Goal: Task Accomplishment & Management: Use online tool/utility

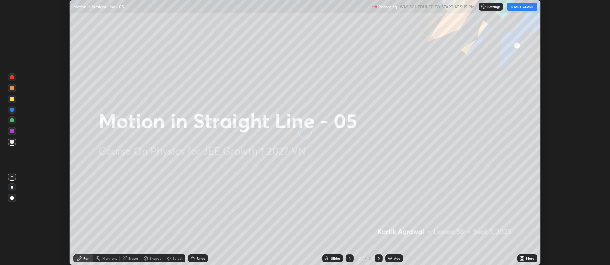
scroll to position [265, 610]
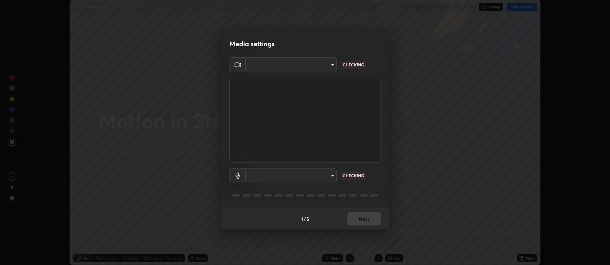
type input "516aff405987d273e063f32cb7a884c6bfcf45826045b825bb1863d7a4804d13"
click at [330, 174] on body "Erase all Motion in Straight Line - 05 Recording WAS SCHEDULED TO START AT 5:15…" at bounding box center [305, 132] width 610 height 265
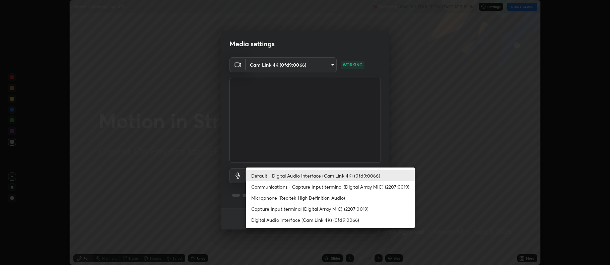
click at [340, 207] on li "Capture Input terminal (Digital Array MIC) (2207:0019)" at bounding box center [330, 208] width 169 height 11
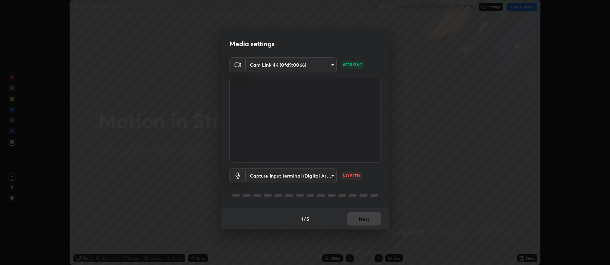
click at [325, 174] on body "Erase all Motion in Straight Line - 05 Recording WAS SCHEDULED TO START AT 5:15…" at bounding box center [305, 132] width 610 height 265
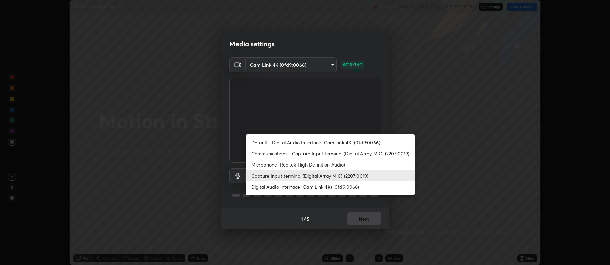
click at [337, 145] on li "Default - Digital Audio Interface (Cam Link 4K) (0fd9:0066)" at bounding box center [330, 142] width 169 height 11
type input "default"
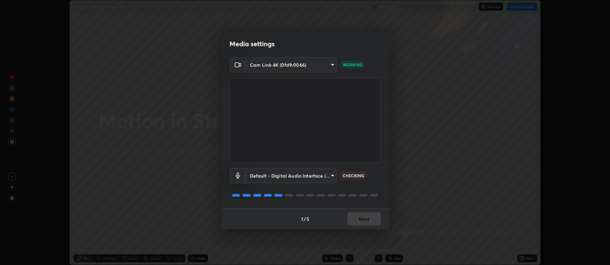
click at [374, 217] on div "1 / 5 Next" at bounding box center [305, 218] width 168 height 21
click at [371, 218] on button "Next" at bounding box center [364, 218] width 34 height 13
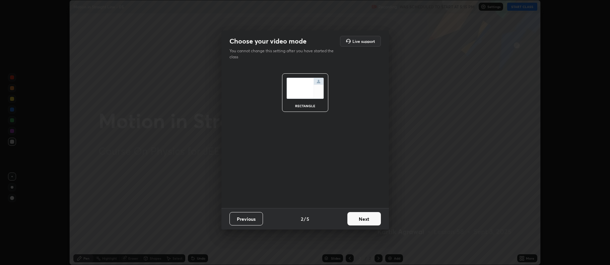
click at [373, 220] on button "Next" at bounding box center [364, 218] width 34 height 13
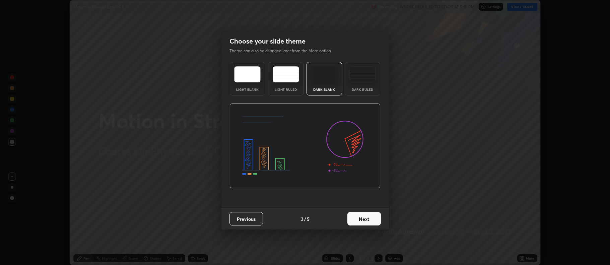
click at [374, 219] on button "Next" at bounding box center [364, 218] width 34 height 13
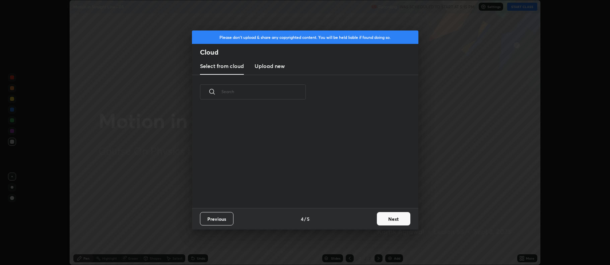
click at [387, 218] on button "Next" at bounding box center [394, 218] width 34 height 13
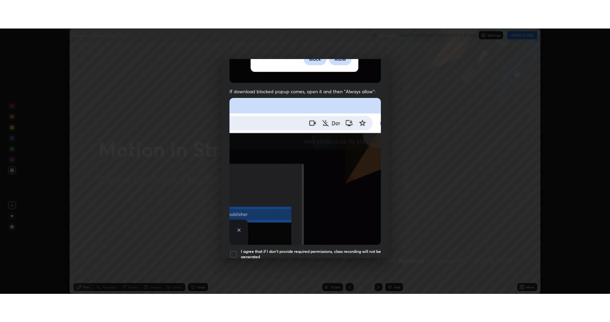
scroll to position [136, 0]
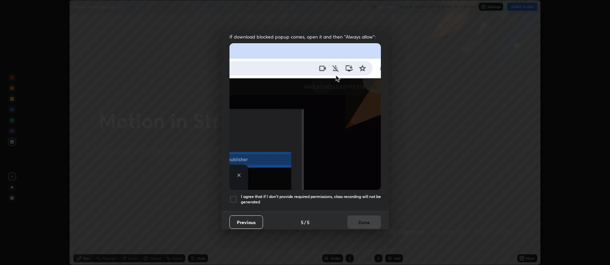
click at [240, 195] on div "I agree that if I don't provide required permissions, class recording will not …" at bounding box center [304, 199] width 151 height 8
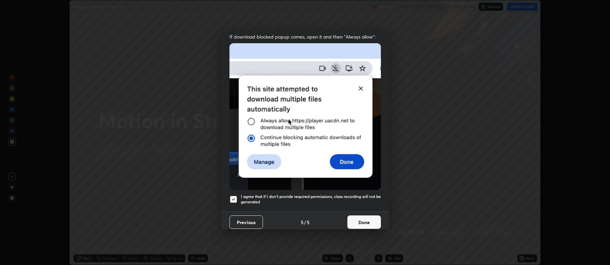
click at [367, 220] on button "Done" at bounding box center [364, 221] width 34 height 13
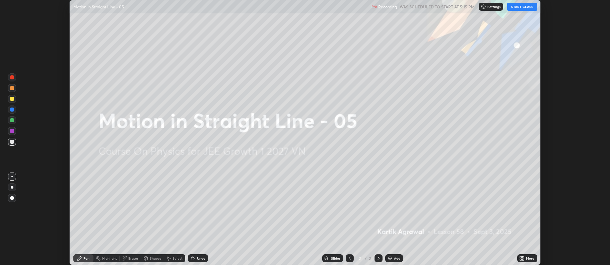
click at [531, 257] on div "More" at bounding box center [530, 258] width 8 height 3
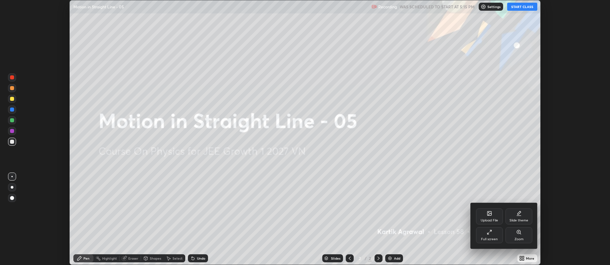
click at [494, 235] on div "Full screen" at bounding box center [489, 235] width 27 height 16
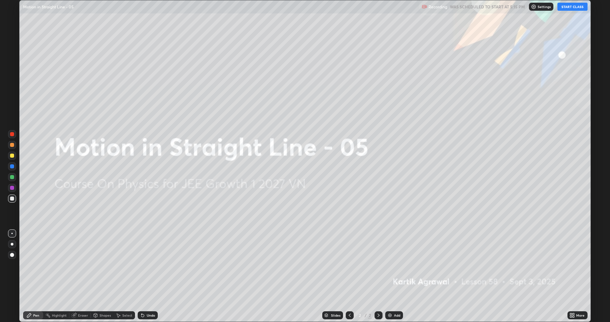
scroll to position [322, 610]
click at [576, 6] on button "START CLASS" at bounding box center [572, 7] width 30 height 8
click at [401, 265] on div "Add" at bounding box center [394, 315] width 18 height 8
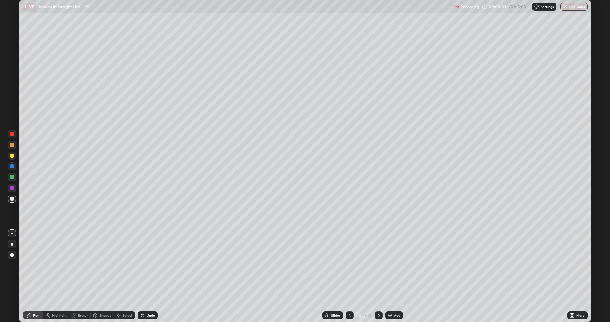
click at [15, 177] on div at bounding box center [12, 177] width 8 height 8
click at [106, 265] on div "Shapes" at bounding box center [102, 315] width 23 height 8
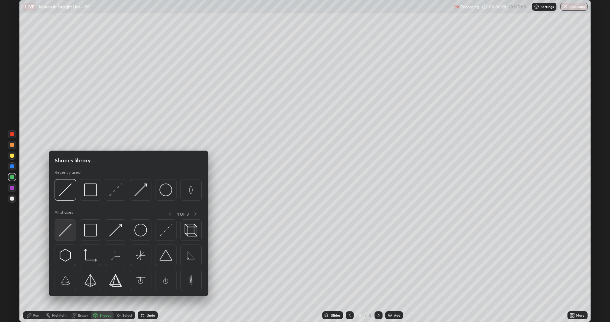
click at [69, 232] on img at bounding box center [65, 229] width 13 height 13
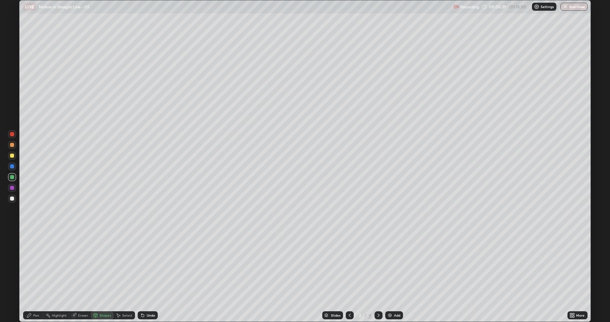
click at [13, 186] on div at bounding box center [12, 188] width 4 height 4
click at [28, 265] on icon at bounding box center [28, 314] width 5 height 5
click at [13, 144] on div at bounding box center [12, 145] width 4 height 4
click at [12, 197] on div at bounding box center [12, 198] width 4 height 4
click at [146, 265] on div "Undo" at bounding box center [148, 315] width 20 height 8
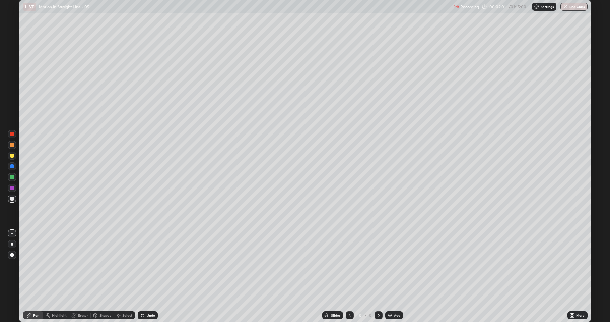
click at [10, 153] on div at bounding box center [12, 155] width 8 height 8
click at [12, 195] on div at bounding box center [12, 198] width 8 height 8
click at [14, 155] on div at bounding box center [12, 155] width 4 height 4
click at [12, 145] on div at bounding box center [12, 145] width 4 height 4
click at [398, 265] on div "Add" at bounding box center [394, 315] width 18 height 8
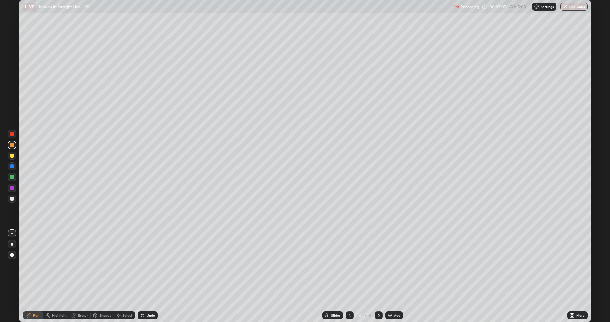
click at [13, 198] on div at bounding box center [12, 198] width 4 height 4
click at [12, 145] on div at bounding box center [12, 145] width 4 height 4
click at [12, 154] on div at bounding box center [12, 155] width 4 height 4
click at [147, 265] on div "Undo" at bounding box center [151, 314] width 8 height 3
click at [394, 265] on div "Add" at bounding box center [397, 314] width 6 height 3
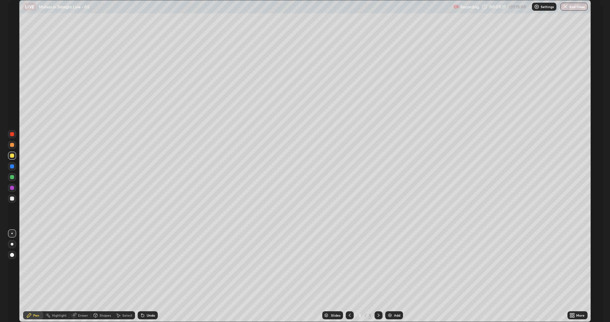
click at [12, 191] on div at bounding box center [12, 188] width 8 height 8
click at [12, 199] on div at bounding box center [12, 198] width 4 height 4
click at [12, 168] on div at bounding box center [12, 166] width 4 height 4
click at [105, 265] on div "Shapes" at bounding box center [105, 314] width 11 height 3
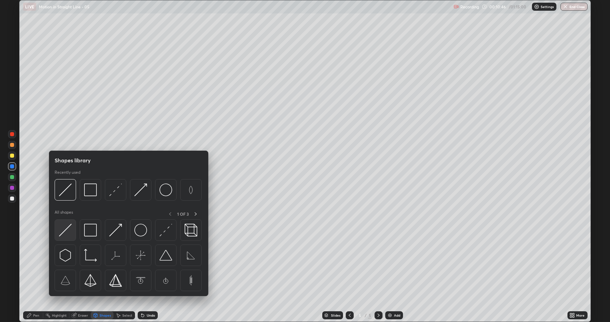
click at [70, 227] on img at bounding box center [65, 229] width 13 height 13
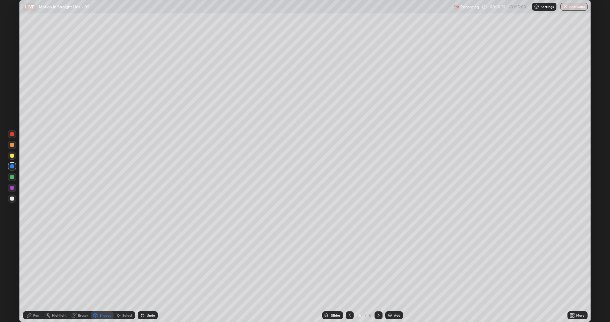
click at [35, 265] on div "Pen" at bounding box center [36, 314] width 6 height 3
click at [12, 177] on div at bounding box center [12, 177] width 4 height 4
click at [10, 153] on div at bounding box center [12, 155] width 8 height 8
click at [13, 145] on div at bounding box center [12, 145] width 4 height 4
click at [100, 265] on div "Shapes" at bounding box center [105, 314] width 11 height 3
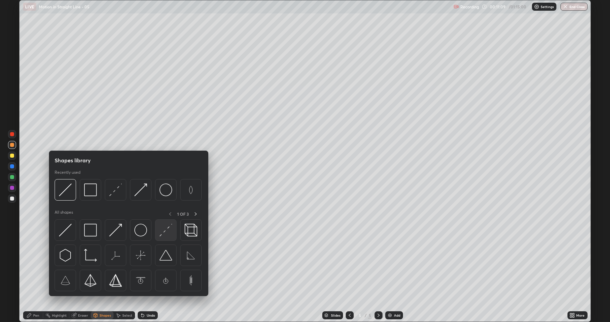
click at [158, 229] on div at bounding box center [165, 229] width 21 height 21
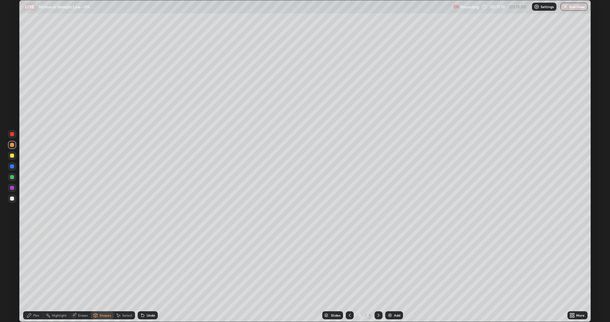
click at [9, 196] on div at bounding box center [12, 198] width 8 height 8
click at [30, 265] on icon at bounding box center [28, 314] width 5 height 5
click at [13, 158] on div at bounding box center [12, 155] width 8 height 8
click at [76, 265] on icon at bounding box center [73, 314] width 5 height 5
click at [59, 265] on div "Highlight" at bounding box center [59, 314] width 15 height 3
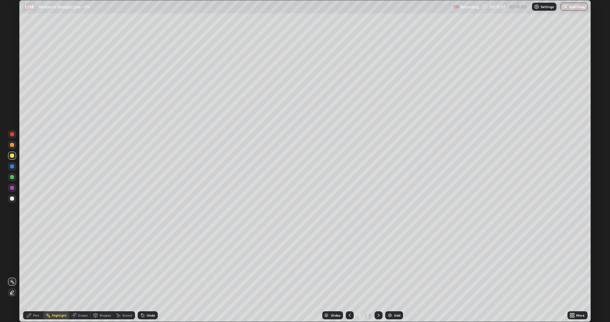
click at [32, 265] on div "Pen" at bounding box center [33, 315] width 20 height 8
click at [15, 165] on div at bounding box center [12, 166] width 8 height 8
click at [12, 197] on div at bounding box center [12, 198] width 4 height 4
click at [394, 265] on div "Add" at bounding box center [397, 314] width 6 height 3
click at [12, 175] on div at bounding box center [12, 177] width 4 height 4
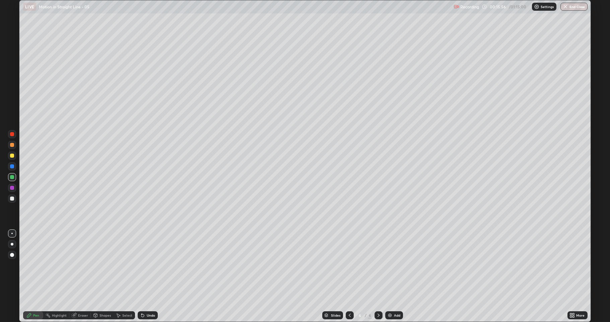
click at [101, 265] on div "Shapes" at bounding box center [105, 314] width 11 height 3
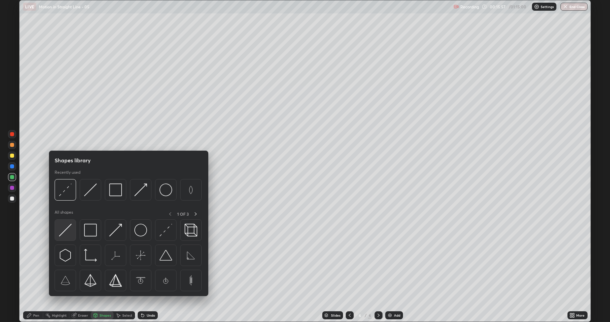
click at [66, 232] on img at bounding box center [65, 229] width 13 height 13
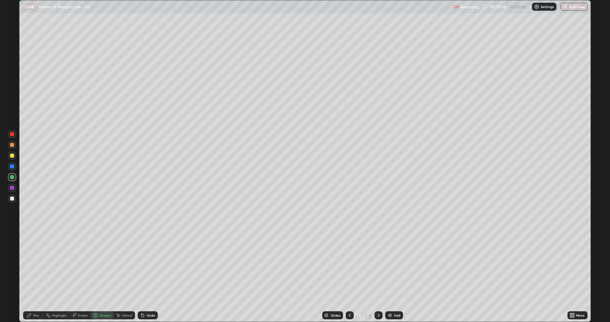
click at [13, 166] on div at bounding box center [12, 166] width 4 height 4
click at [29, 265] on icon at bounding box center [28, 314] width 5 height 5
click at [11, 198] on div at bounding box center [12, 198] width 4 height 4
click at [150, 265] on div "Undo" at bounding box center [151, 314] width 8 height 3
click at [149, 265] on div "Undo" at bounding box center [151, 314] width 8 height 3
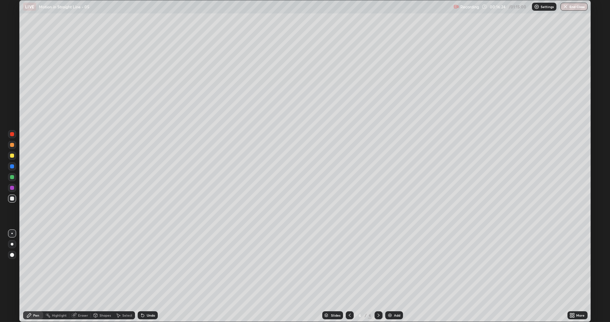
click at [98, 265] on div "Shapes" at bounding box center [102, 315] width 23 height 8
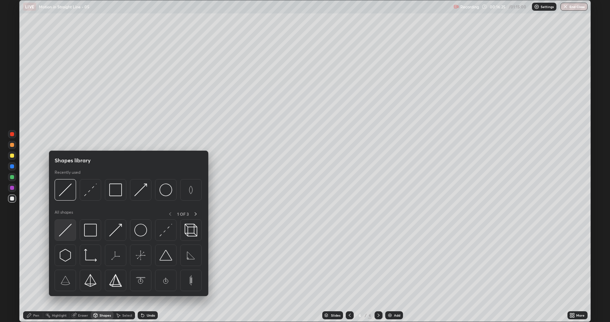
click at [68, 231] on img at bounding box center [65, 229] width 13 height 13
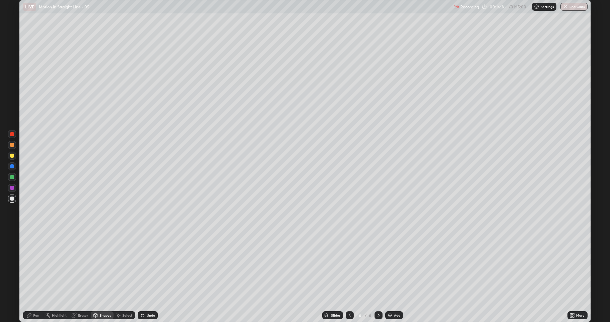
click at [12, 166] on div at bounding box center [12, 166] width 4 height 4
click at [27, 265] on icon at bounding box center [28, 314] width 5 height 5
click at [11, 200] on div at bounding box center [12, 198] width 4 height 4
click at [11, 145] on div at bounding box center [12, 145] width 4 height 4
click at [13, 200] on div at bounding box center [12, 198] width 4 height 4
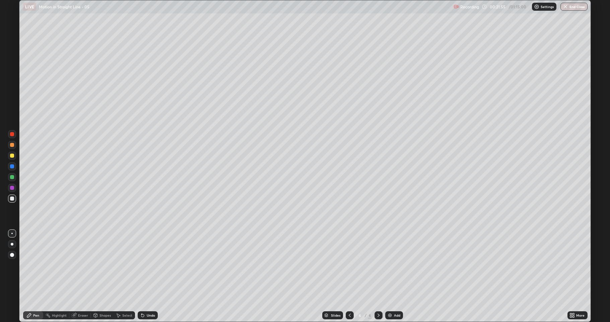
click at [14, 178] on div at bounding box center [12, 177] width 8 height 8
click at [13, 199] on div at bounding box center [12, 198] width 4 height 4
click at [144, 265] on icon at bounding box center [142, 314] width 5 height 5
click at [11, 155] on div at bounding box center [12, 155] width 4 height 4
click at [392, 265] on div "Add" at bounding box center [394, 315] width 18 height 8
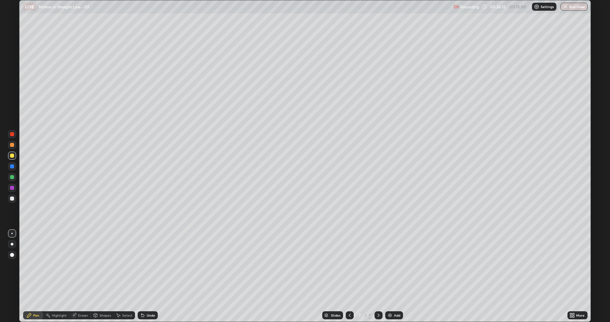
click at [13, 200] on div at bounding box center [12, 198] width 4 height 4
click at [140, 265] on div "Undo" at bounding box center [148, 315] width 20 height 8
click at [148, 265] on div "Undo" at bounding box center [151, 314] width 8 height 3
click at [12, 178] on div at bounding box center [12, 177] width 4 height 4
click at [143, 265] on div "Undo" at bounding box center [148, 315] width 20 height 8
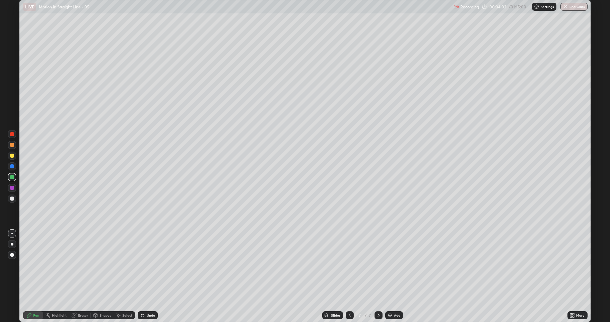
click at [394, 265] on div "Add" at bounding box center [397, 314] width 6 height 3
click at [104, 265] on div "Shapes" at bounding box center [105, 314] width 11 height 3
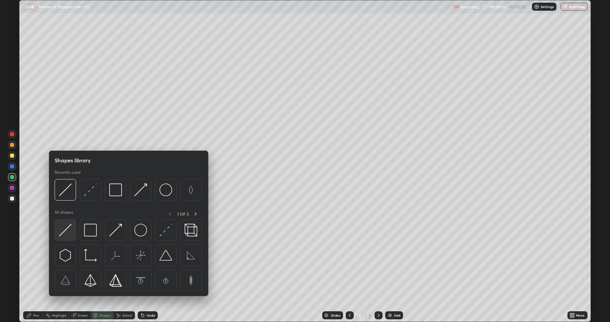
click at [66, 228] on img at bounding box center [65, 229] width 13 height 13
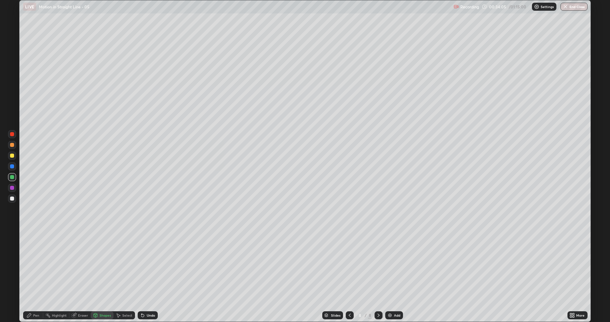
click at [12, 189] on div at bounding box center [12, 188] width 4 height 4
click at [32, 265] on div "Pen" at bounding box center [33, 315] width 20 height 8
click at [13, 154] on div at bounding box center [12, 155] width 4 height 4
click at [13, 198] on div at bounding box center [12, 198] width 4 height 4
click at [152, 265] on div "Undo" at bounding box center [151, 314] width 8 height 3
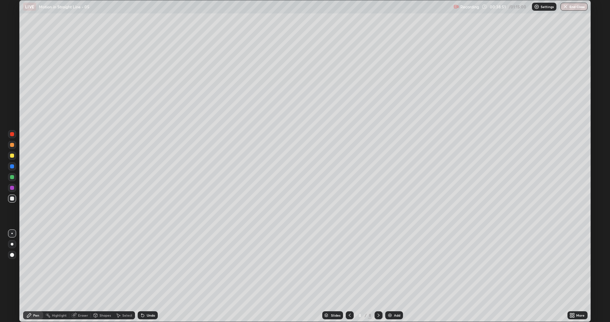
click at [13, 167] on div at bounding box center [12, 166] width 4 height 4
click at [13, 176] on div at bounding box center [12, 177] width 4 height 4
click at [79, 265] on div "Eraser" at bounding box center [83, 314] width 10 height 3
click at [31, 265] on icon at bounding box center [29, 315] width 4 height 4
click at [147, 265] on div "Undo" at bounding box center [148, 315] width 20 height 8
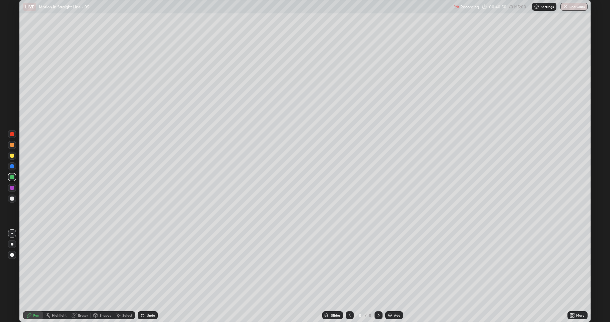
click at [144, 265] on div "Undo" at bounding box center [148, 315] width 20 height 8
click at [141, 265] on icon at bounding box center [141, 313] width 1 height 1
click at [395, 265] on div "Add" at bounding box center [397, 314] width 6 height 3
click at [13, 197] on div at bounding box center [12, 198] width 4 height 4
click at [11, 167] on div at bounding box center [12, 166] width 4 height 4
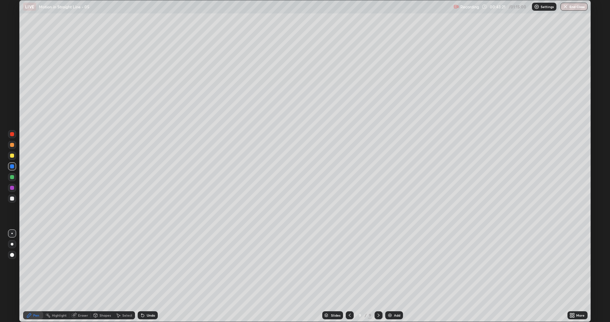
click at [98, 265] on div "Shapes" at bounding box center [102, 315] width 23 height 8
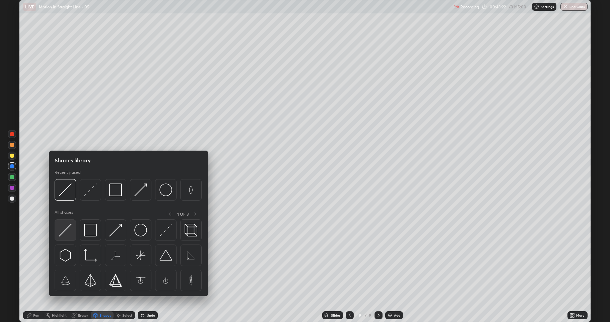
click at [70, 231] on img at bounding box center [65, 229] width 13 height 13
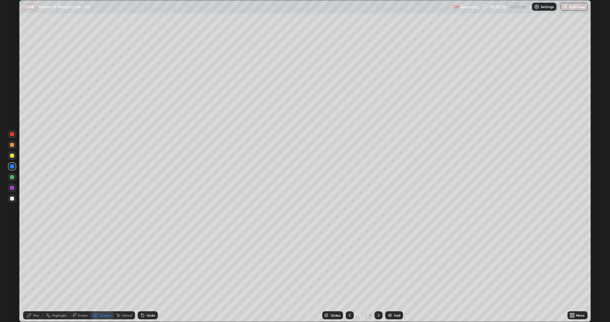
click at [34, 265] on div "Pen" at bounding box center [36, 314] width 6 height 3
click at [12, 198] on div at bounding box center [12, 198] width 4 height 4
click at [12, 177] on div at bounding box center [12, 177] width 4 height 4
click at [149, 265] on div "Undo" at bounding box center [151, 314] width 8 height 3
click at [145, 265] on div "Undo" at bounding box center [148, 315] width 20 height 8
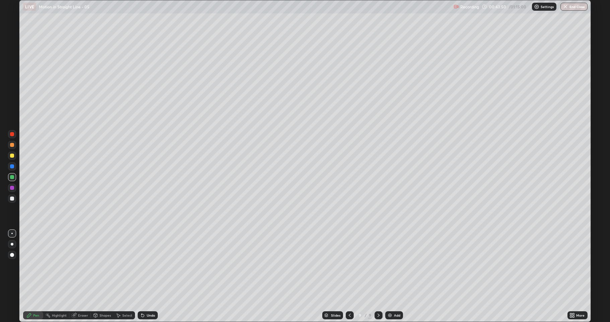
click at [11, 197] on div at bounding box center [12, 198] width 4 height 4
click at [13, 145] on div at bounding box center [12, 145] width 4 height 4
click at [12, 155] on div at bounding box center [12, 155] width 4 height 4
click at [81, 265] on div "Eraser" at bounding box center [83, 314] width 10 height 3
click at [13, 265] on icon at bounding box center [11, 292] width 5 height 6
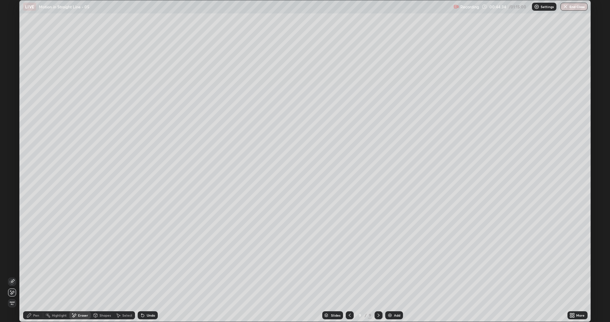
click at [31, 265] on icon at bounding box center [28, 314] width 5 height 5
click at [12, 200] on div at bounding box center [12, 198] width 4 height 4
click at [13, 154] on div at bounding box center [12, 155] width 4 height 4
click at [394, 265] on div "Add" at bounding box center [397, 314] width 6 height 3
click at [11, 179] on div at bounding box center [12, 177] width 4 height 4
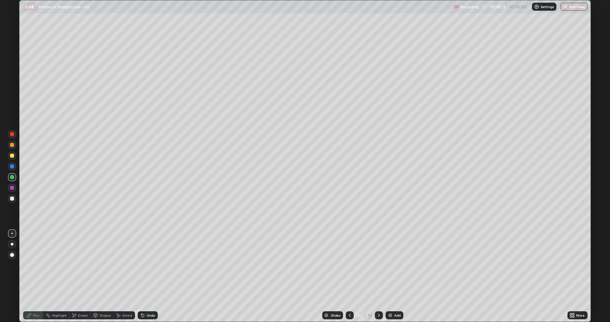
click at [13, 144] on div at bounding box center [12, 145] width 4 height 4
click at [349, 265] on icon at bounding box center [349, 314] width 5 height 5
click at [379, 265] on icon at bounding box center [378, 314] width 5 height 5
click at [391, 265] on img at bounding box center [390, 314] width 5 height 5
click at [13, 177] on div at bounding box center [12, 177] width 4 height 4
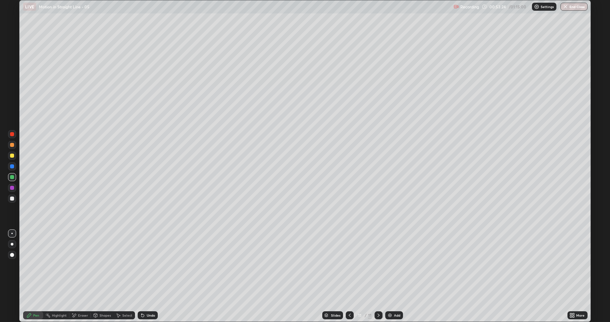
click at [12, 154] on div at bounding box center [12, 155] width 4 height 4
click at [12, 198] on div at bounding box center [12, 198] width 4 height 4
click at [12, 176] on div at bounding box center [12, 177] width 4 height 4
click at [13, 143] on div at bounding box center [12, 145] width 4 height 4
click at [81, 265] on div "Eraser" at bounding box center [83, 314] width 10 height 3
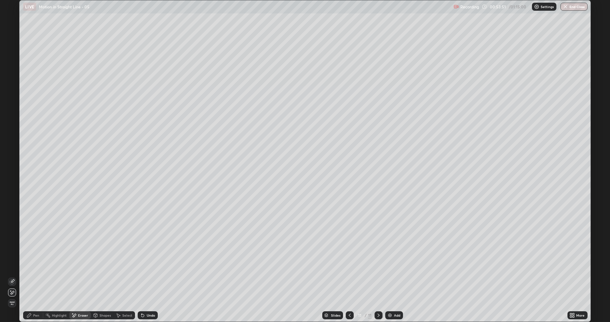
click at [30, 265] on icon at bounding box center [29, 315] width 4 height 4
click at [12, 198] on div at bounding box center [12, 198] width 4 height 4
click at [12, 155] on div at bounding box center [12, 155] width 4 height 4
click at [14, 197] on div at bounding box center [12, 198] width 8 height 8
click at [14, 155] on div at bounding box center [12, 155] width 8 height 8
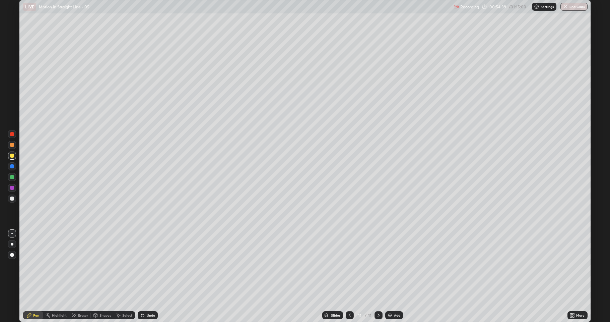
click at [13, 144] on div at bounding box center [12, 145] width 4 height 4
click at [147, 265] on div "Undo" at bounding box center [151, 314] width 8 height 3
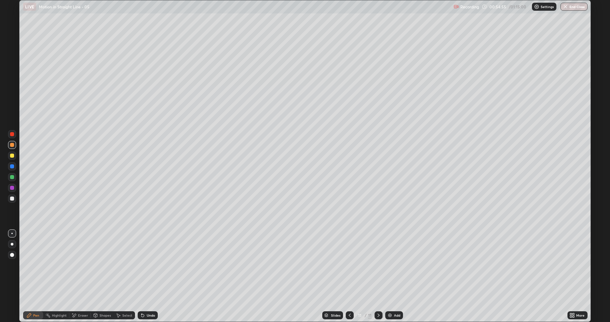
click at [147, 265] on div "Undo" at bounding box center [151, 314] width 8 height 3
click at [145, 265] on div "Undo" at bounding box center [148, 315] width 20 height 8
click at [144, 265] on div "Undo" at bounding box center [148, 315] width 20 height 8
click at [144, 265] on icon at bounding box center [142, 314] width 5 height 5
click at [145, 265] on div "Undo" at bounding box center [148, 315] width 20 height 8
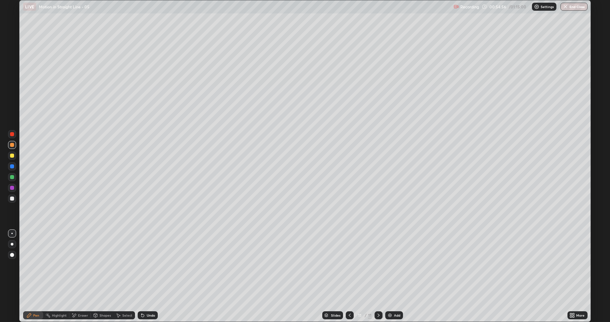
click at [147, 265] on div "Undo" at bounding box center [151, 314] width 8 height 3
click at [148, 265] on div "Undo" at bounding box center [151, 314] width 8 height 3
click at [149, 265] on div "Undo" at bounding box center [148, 315] width 20 height 8
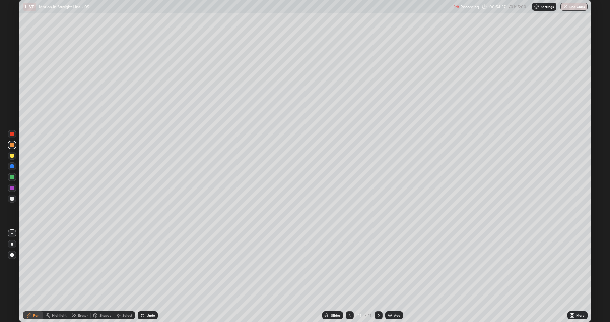
click at [149, 265] on div "Undo" at bounding box center [148, 315] width 20 height 8
click at [31, 265] on icon at bounding box center [29, 315] width 4 height 4
click at [11, 197] on div at bounding box center [12, 198] width 4 height 4
click at [126, 265] on div "Select" at bounding box center [127, 314] width 10 height 3
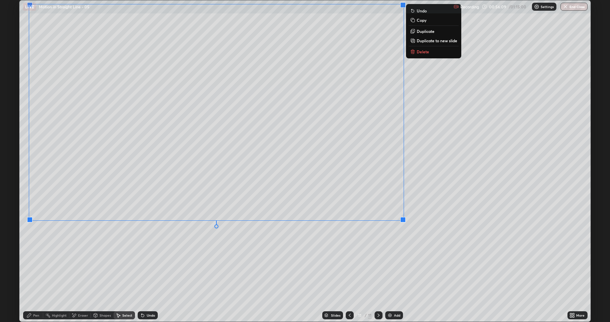
click at [137, 264] on div "0 ° Undo Copy Duplicate Duplicate to new slide Delete" at bounding box center [304, 160] width 571 height 321
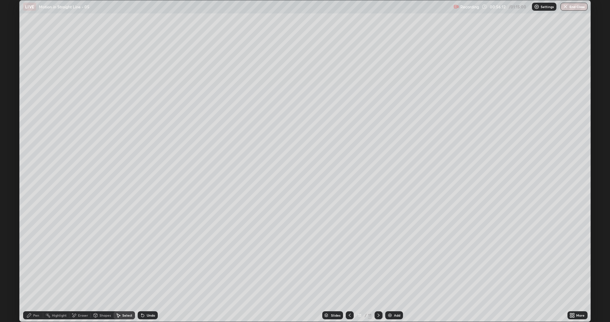
click at [149, 265] on div "Undo" at bounding box center [148, 315] width 20 height 8
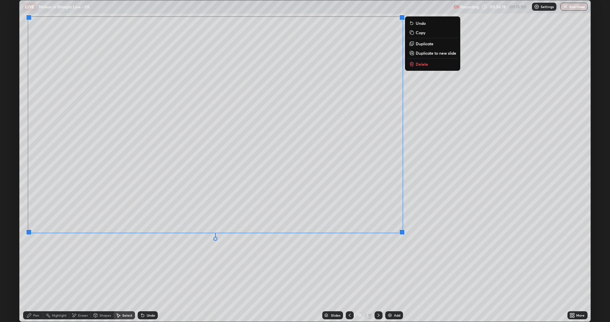
click at [146, 265] on div "0 ° Undo Copy Duplicate Duplicate to new slide Delete" at bounding box center [304, 160] width 571 height 321
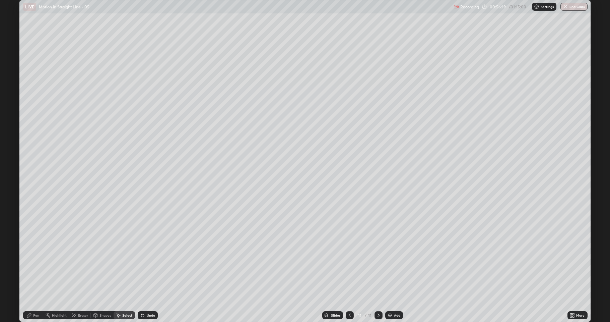
click at [31, 265] on icon at bounding box center [28, 314] width 5 height 5
click at [11, 198] on div at bounding box center [12, 198] width 4 height 4
click at [102, 265] on div "Shapes" at bounding box center [105, 314] width 11 height 3
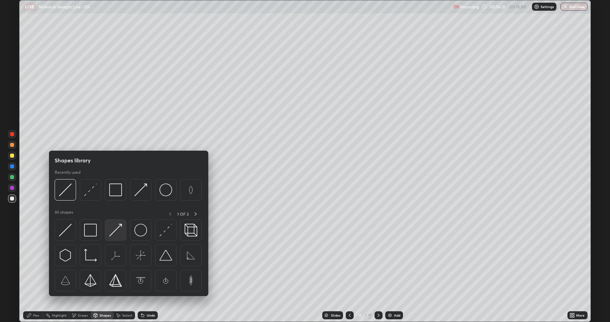
click at [115, 234] on img at bounding box center [115, 229] width 13 height 13
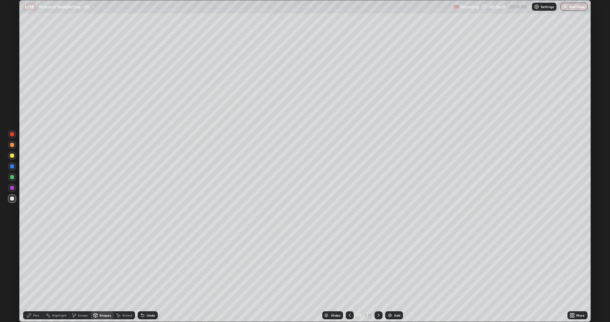
click at [31, 265] on icon at bounding box center [29, 315] width 4 height 4
click at [12, 155] on div at bounding box center [12, 155] width 4 height 4
click at [12, 167] on div at bounding box center [12, 166] width 4 height 4
click at [11, 198] on div at bounding box center [12, 198] width 4 height 4
click at [579, 6] on button "End Class" at bounding box center [573, 7] width 27 height 8
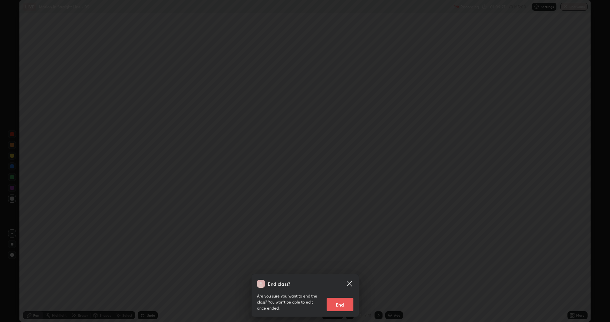
click at [345, 265] on button "End" at bounding box center [340, 304] width 27 height 13
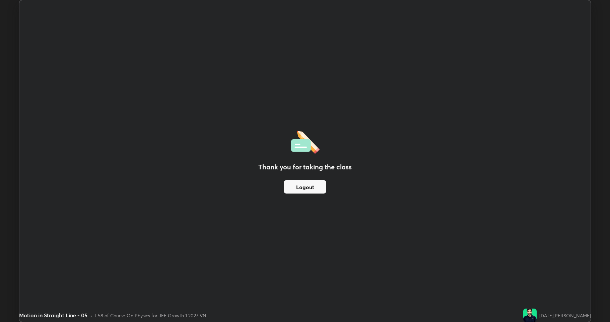
click at [322, 187] on button "Logout" at bounding box center [305, 186] width 43 height 13
